Goal: Task Accomplishment & Management: Complete application form

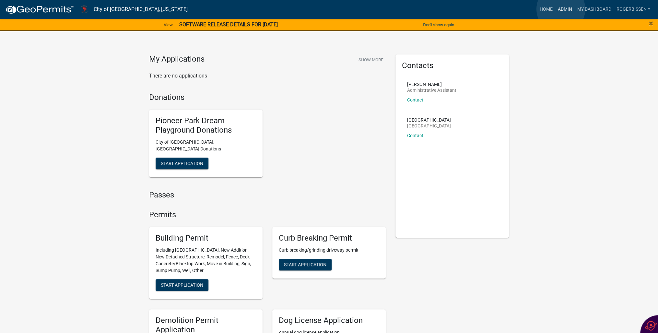
click at [561, 9] on link "Admin" at bounding box center [564, 9] width 19 height 12
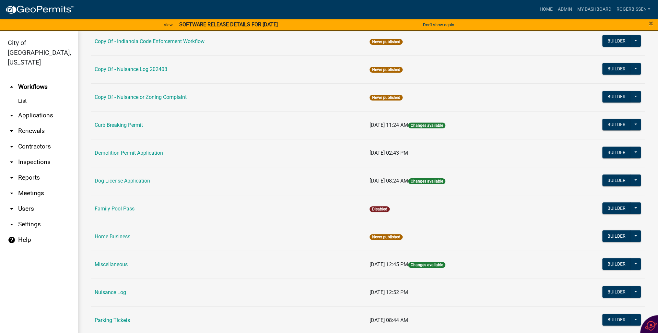
scroll to position [182, 0]
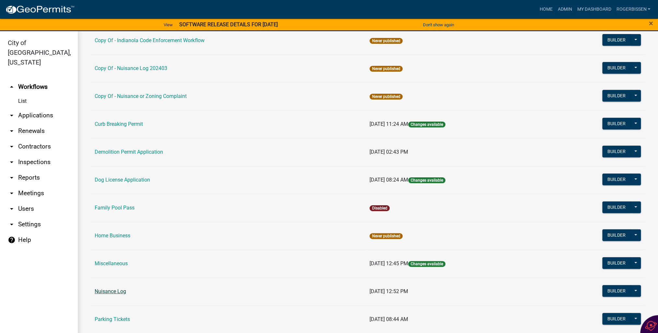
click at [103, 292] on link "Nuisance Log" at bounding box center [110, 291] width 31 height 6
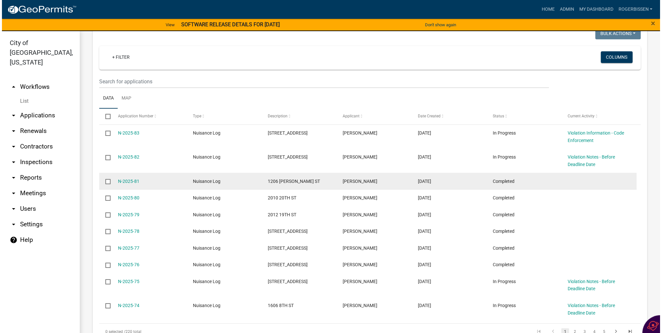
scroll to position [259, 0]
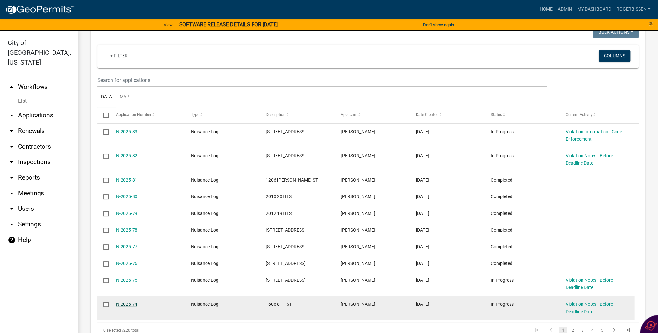
click at [127, 304] on link "N-2025-74" at bounding box center [126, 304] width 21 height 5
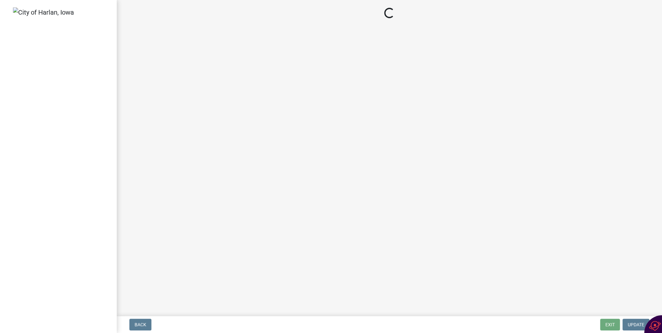
select select "487603ca-b45a-4c36-b707-2c3ad8467b2a"
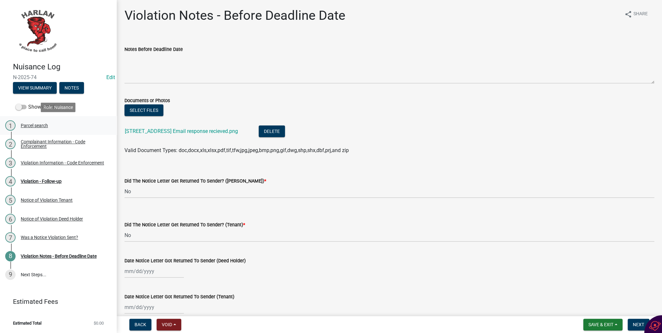
click at [30, 126] on div "Parcel search" at bounding box center [34, 125] width 27 height 5
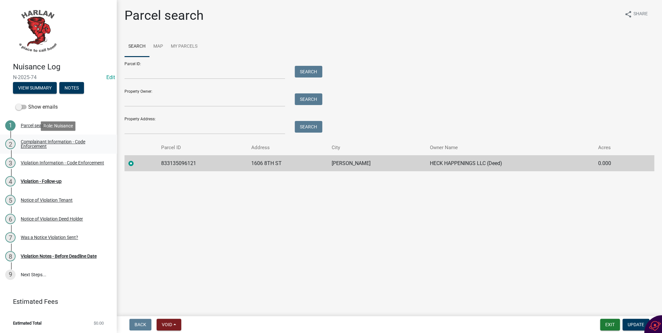
click at [28, 143] on div "Complainant Information - Code Enforcement" at bounding box center [64, 143] width 86 height 9
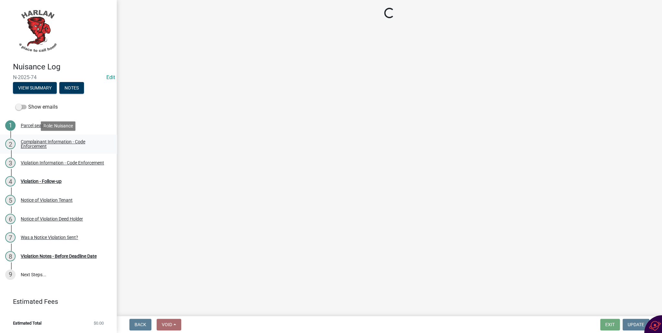
select select "49b6a45b-4058-468a-b08f-043d13f31423"
select select "c036b1b8-0d0a-4718-af47-3855d29bc181"
select select "d0241054-40f9-4b9b-84ae-c36b80326f00"
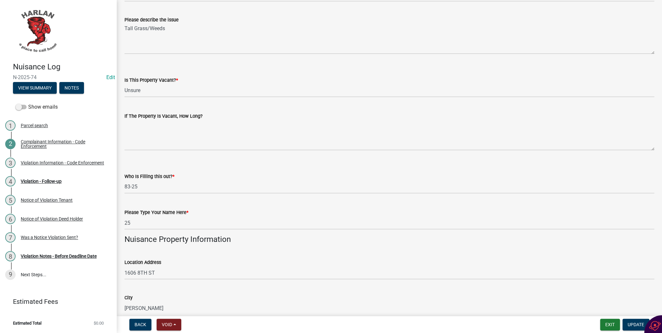
scroll to position [208, 0]
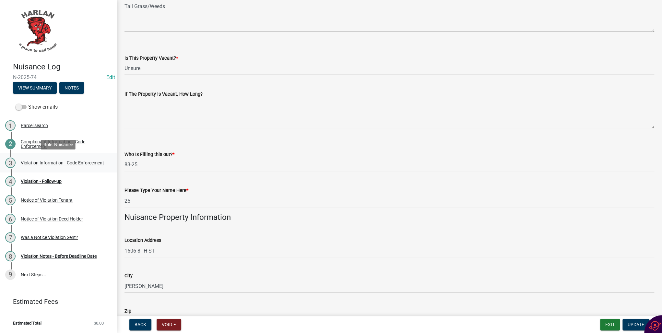
click at [44, 163] on div "Violation Information - Code Enforcement" at bounding box center [62, 163] width 83 height 5
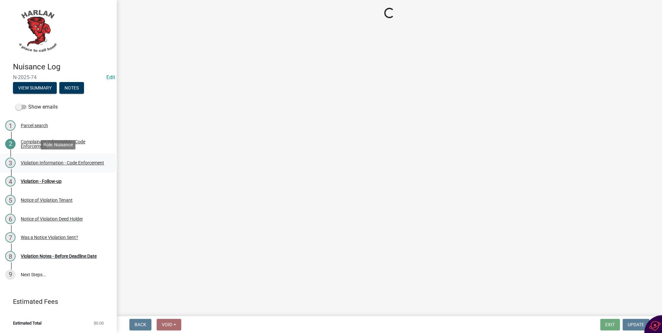
scroll to position [0, 0]
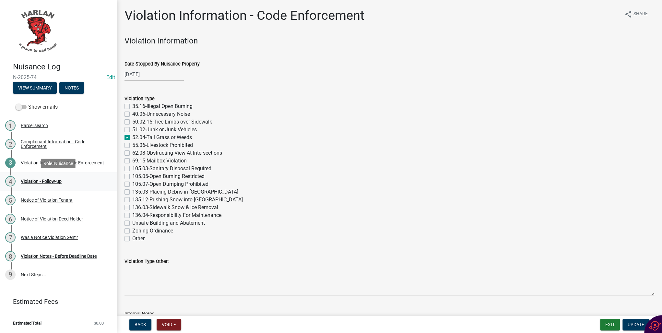
click at [32, 182] on div "Violation - Follow-up" at bounding box center [41, 181] width 41 height 5
click at [28, 181] on div "Violation - Follow-up" at bounding box center [41, 181] width 41 height 5
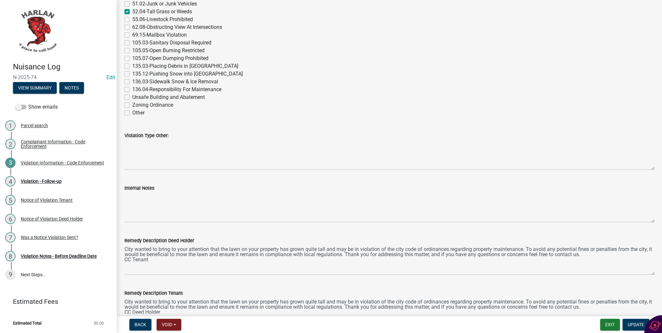
scroll to position [156, 0]
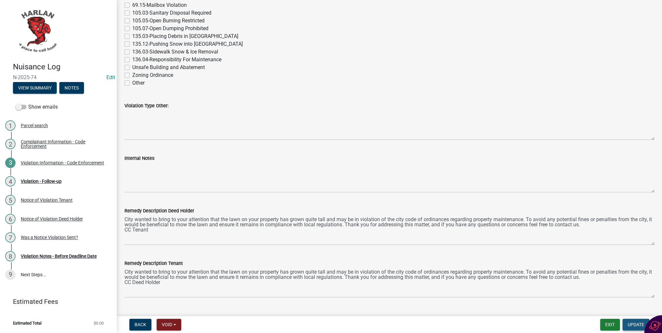
click at [637, 327] on span "Update" at bounding box center [636, 324] width 17 height 5
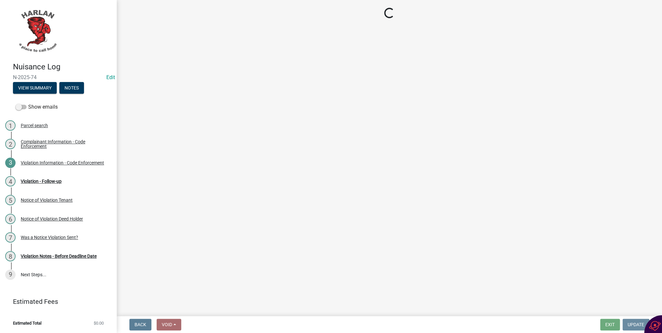
scroll to position [0, 0]
select select "487603ca-b45a-4c36-b707-2c3ad8467b2a"
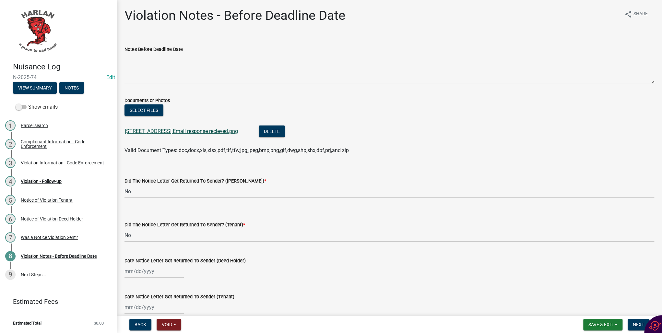
click at [161, 133] on link "[STREET_ADDRESS] Email response recieved.png" at bounding box center [181, 131] width 113 height 6
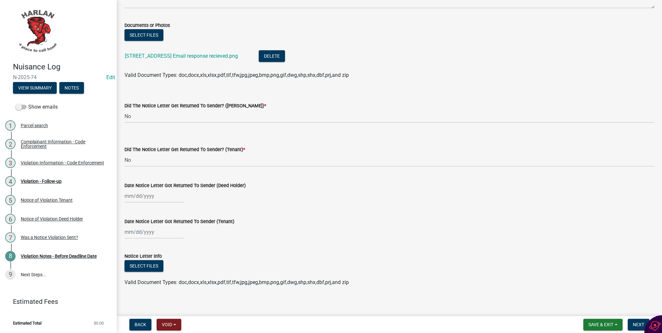
scroll to position [79, 0]
